Goal: Information Seeking & Learning: Understand process/instructions

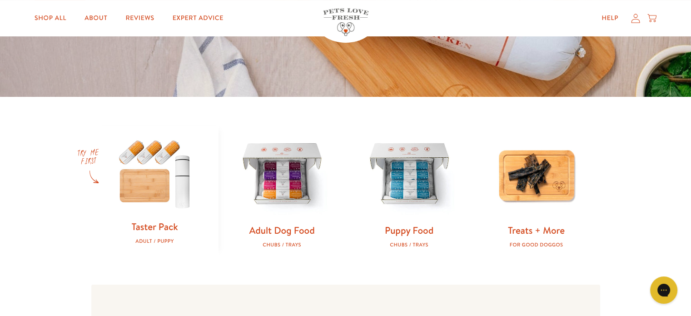
scroll to position [239, 0]
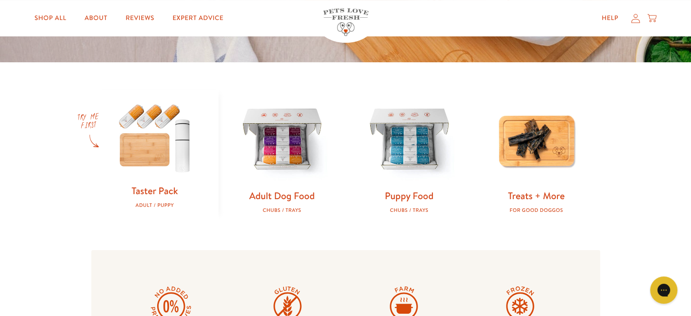
click at [149, 151] on img at bounding box center [155, 137] width 98 height 94
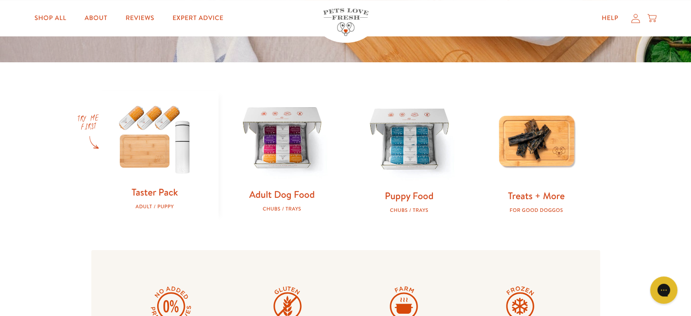
click at [283, 141] on img at bounding box center [282, 139] width 98 height 98
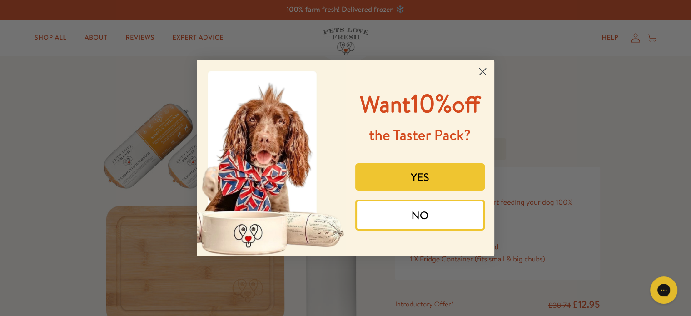
click at [484, 66] on circle "Close dialog" at bounding box center [482, 71] width 15 height 15
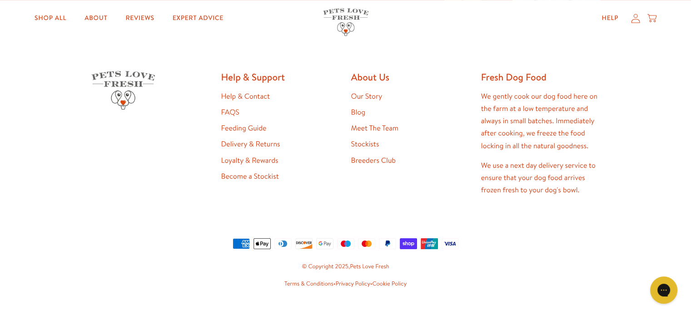
scroll to position [514, 0]
click at [234, 130] on link "Feeding Guide" at bounding box center [243, 128] width 45 height 10
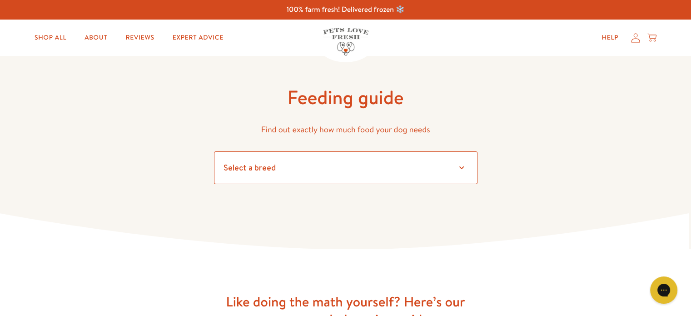
click at [459, 166] on select "Select a breed Affenpinscher Afghan hound Airedale terrier Akita Alaskan Malamu…" at bounding box center [346, 167] width 264 height 33
select select "7"
click at [214, 151] on select "Select a breed Affenpinscher Afghan hound Airedale terrier Akita Alaskan Malamu…" at bounding box center [346, 167] width 264 height 33
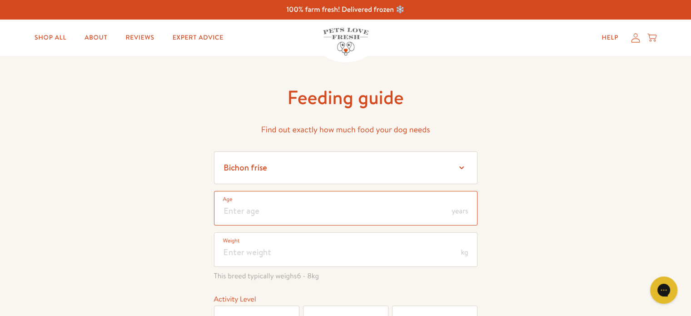
click at [288, 207] on input "number" at bounding box center [346, 208] width 264 height 35
type input "3"
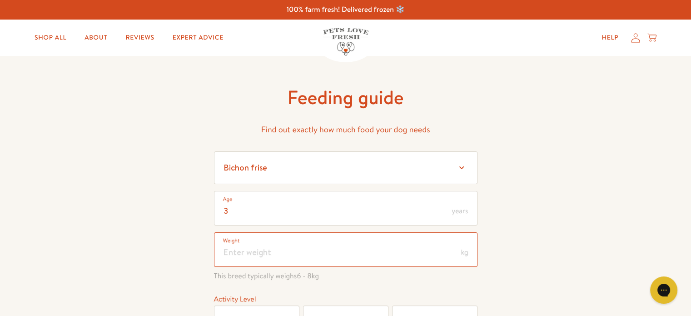
click at [255, 249] on input "number" at bounding box center [346, 249] width 264 height 35
drag, startPoint x: 255, startPoint y: 249, endPoint x: 247, endPoint y: 252, distance: 8.8
click at [247, 252] on input "-14" at bounding box center [346, 249] width 264 height 35
type input "-1"
type input "8"
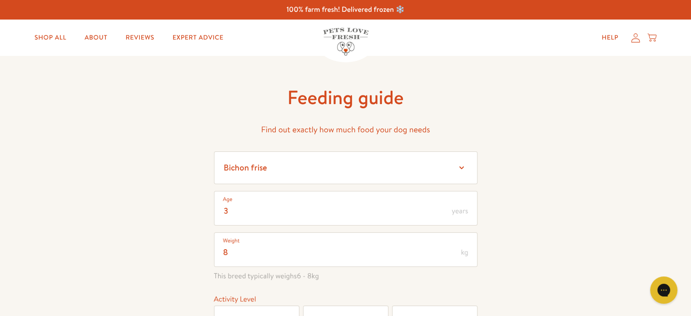
click at [379, 282] on div "3 Age years 8 Weight kg This breed typically weighs 6 - 8 kg Activity Level Laz…" at bounding box center [346, 299] width 264 height 217
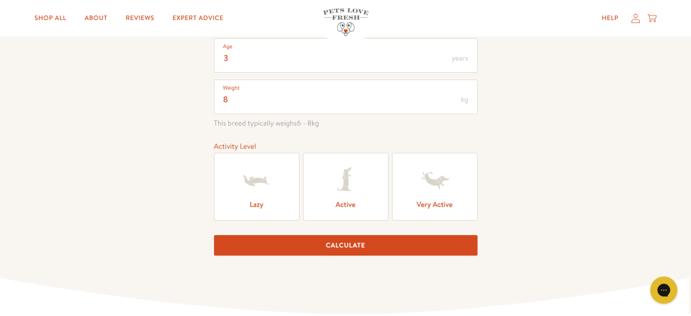
scroll to position [155, 0]
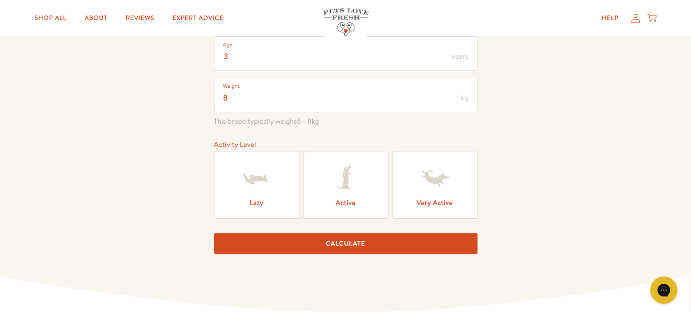
click at [344, 205] on label "Active" at bounding box center [345, 185] width 85 height 68
click at [0, 0] on input "Active" at bounding box center [0, 0] width 0 height 0
click at [348, 237] on button "Calculate" at bounding box center [346, 243] width 264 height 20
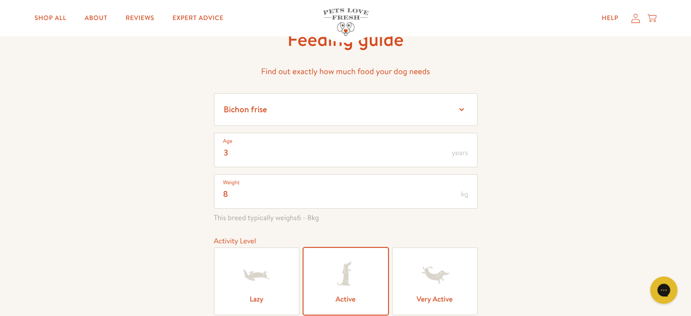
scroll to position [0, 0]
